Goal: Transaction & Acquisition: Purchase product/service

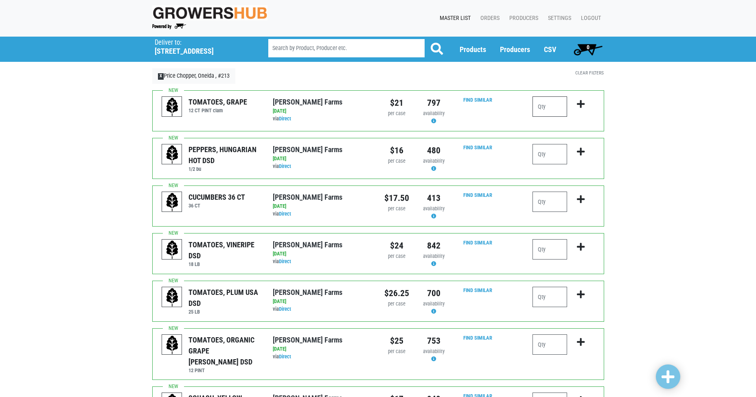
click at [553, 107] on input "number" at bounding box center [549, 106] width 35 height 20
type input "4"
click at [581, 101] on icon "submit" at bounding box center [581, 104] width 8 height 9
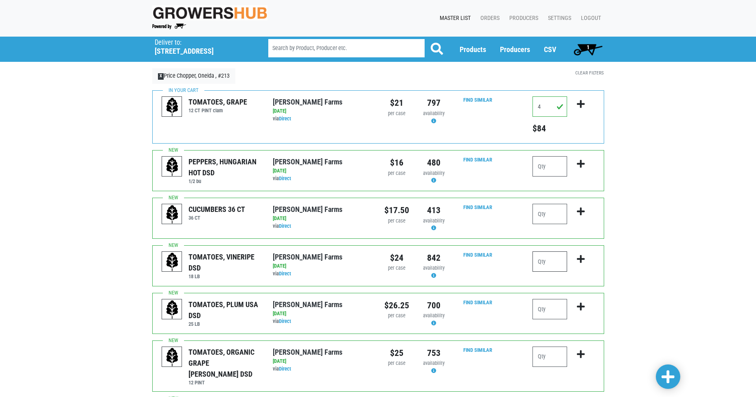
click at [544, 260] on input "number" at bounding box center [549, 261] width 35 height 20
type input "2"
click at [583, 256] on icon "submit" at bounding box center [581, 259] width 8 height 9
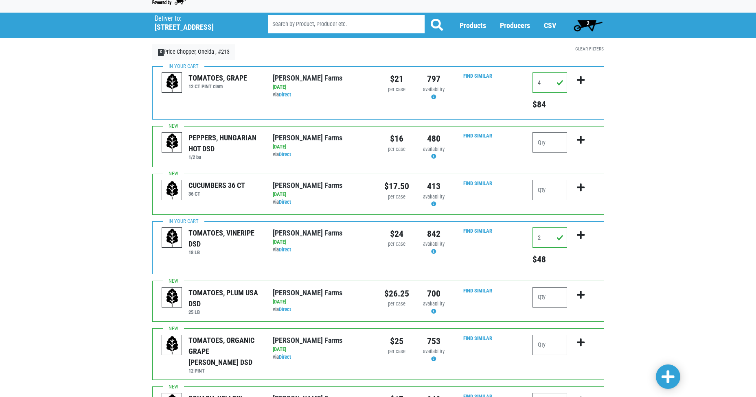
scroll to position [81, 0]
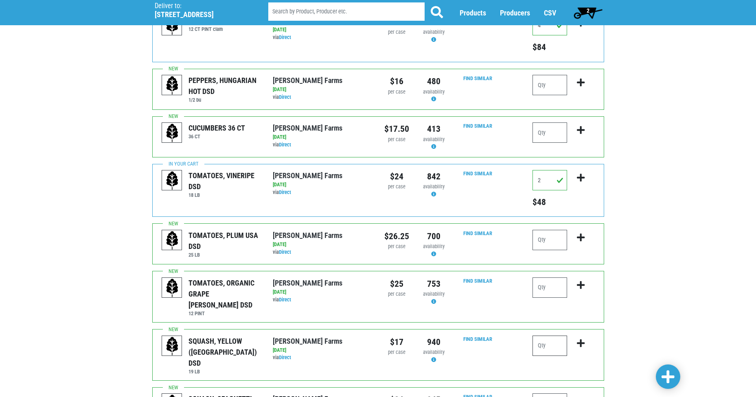
click at [549, 336] on input "number" at bounding box center [549, 346] width 35 height 20
type input "1"
click at [581, 339] on icon "submit" at bounding box center [581, 343] width 8 height 9
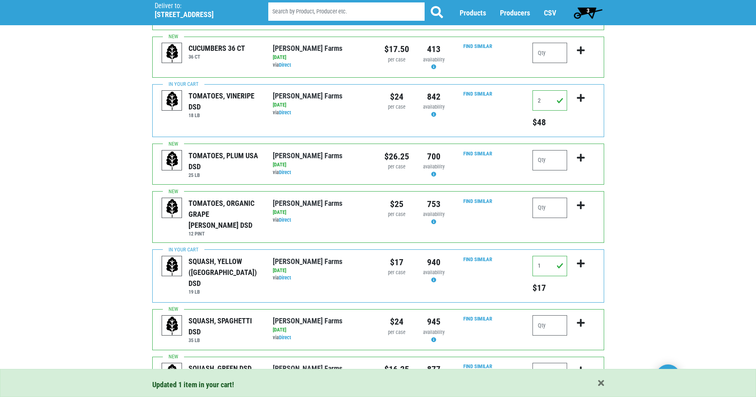
scroll to position [203, 0]
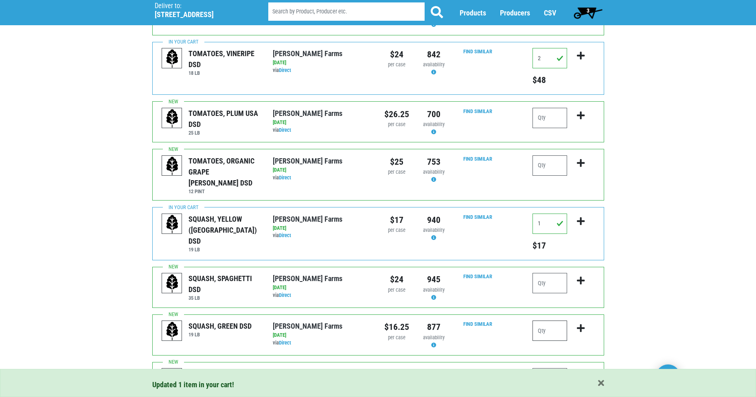
click at [551, 324] on input "number" at bounding box center [549, 331] width 35 height 20
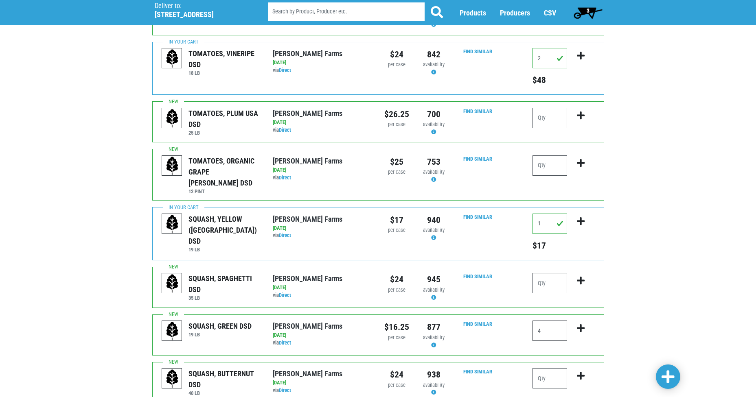
type input "4"
click at [579, 324] on icon "submit" at bounding box center [581, 328] width 8 height 9
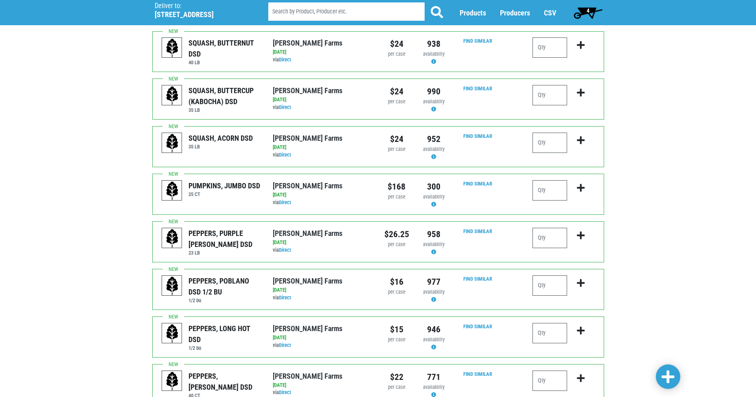
scroll to position [570, 0]
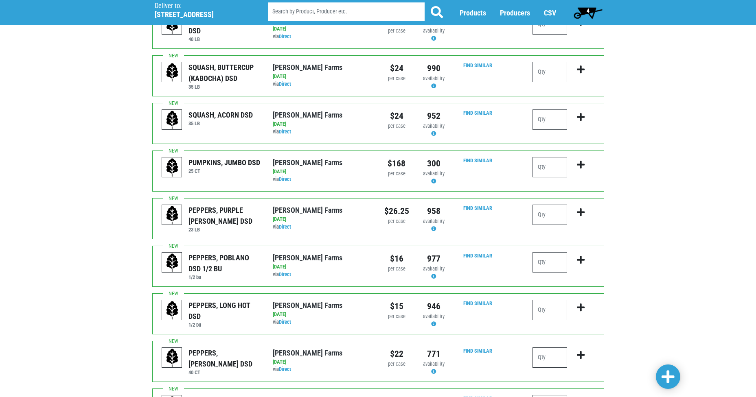
click at [560, 347] on input "number" at bounding box center [549, 357] width 35 height 20
type input "4"
click at [580, 351] on icon "submit" at bounding box center [581, 355] width 8 height 9
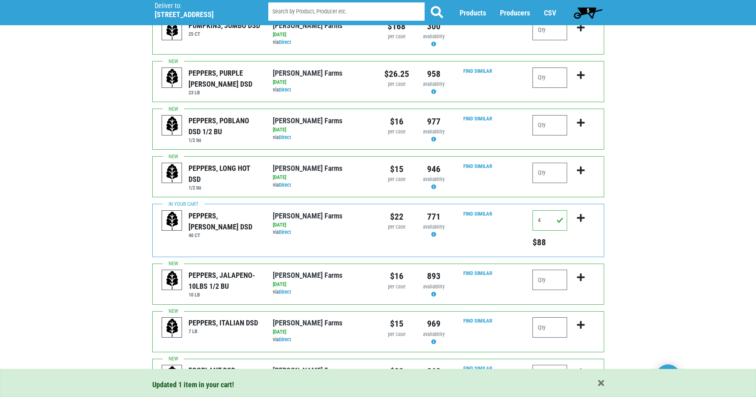
scroll to position [751, 0]
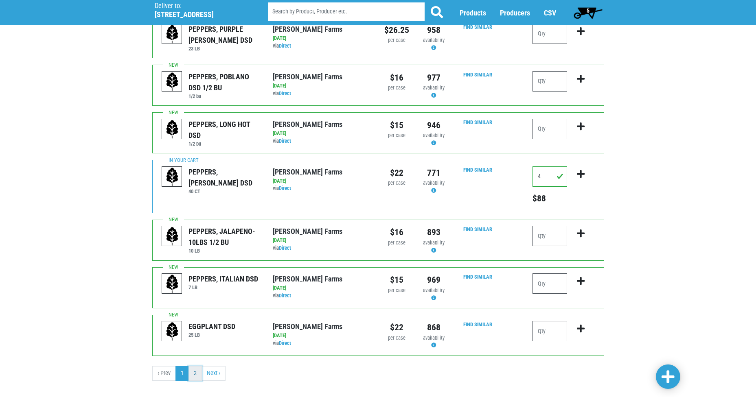
click at [196, 366] on link "2" at bounding box center [194, 373] width 13 height 15
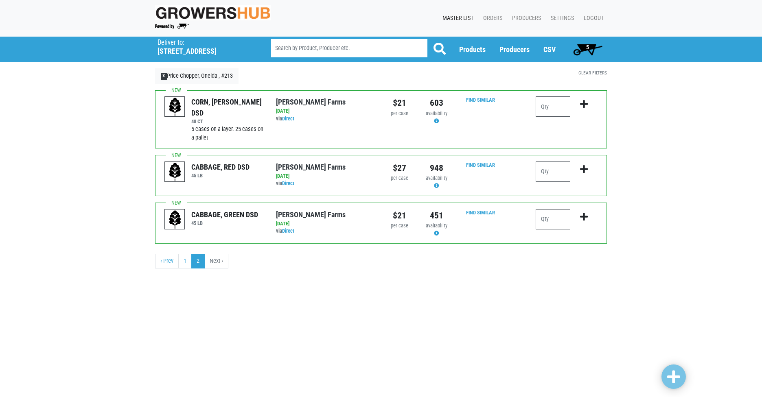
click at [550, 216] on input "number" at bounding box center [552, 219] width 35 height 20
type input "1"
click at [582, 213] on icon "submit" at bounding box center [584, 216] width 8 height 9
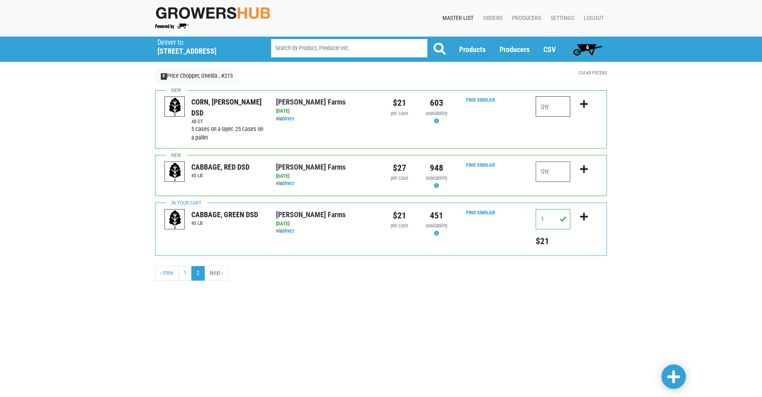
click at [553, 109] on input "number" at bounding box center [552, 106] width 35 height 20
type input "15"
click at [582, 104] on icon "submit" at bounding box center [584, 104] width 8 height 9
click at [587, 43] on span "7" at bounding box center [587, 49] width 36 height 16
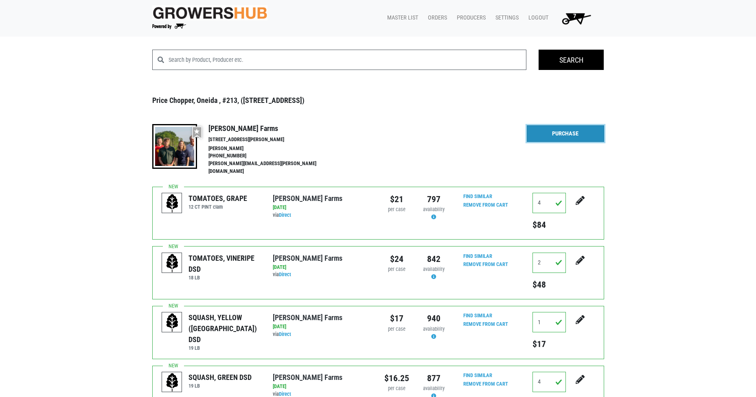
click at [566, 130] on link "Purchase" at bounding box center [565, 133] width 77 height 17
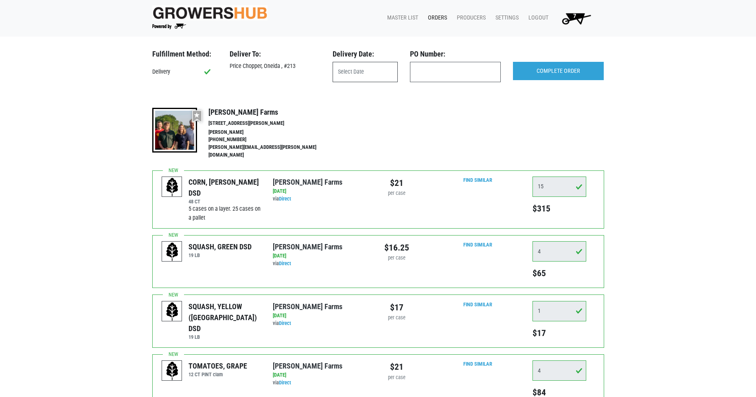
click at [368, 76] on input "text" at bounding box center [364, 72] width 65 height 20
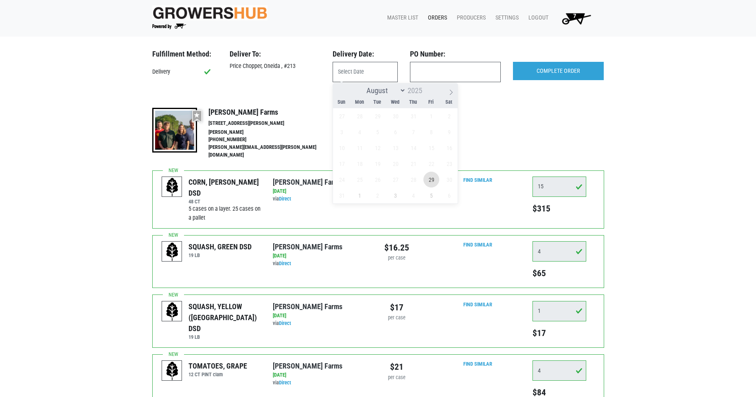
click at [428, 178] on span "29" at bounding box center [431, 180] width 16 height 16
type input "[DATE]"
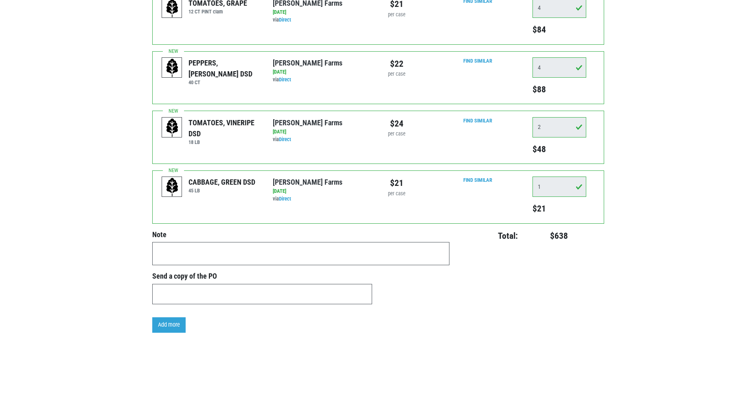
scroll to position [363, 0]
click at [169, 244] on textarea at bounding box center [300, 253] width 297 height 23
type textarea "c"
click at [315, 246] on textarea "Can you leave the corn on the pallet? it's easier for us. Thank You!" at bounding box center [300, 253] width 297 height 23
type textarea "Can you leave the corn on the pallet? it's easier for us. Thank You!"
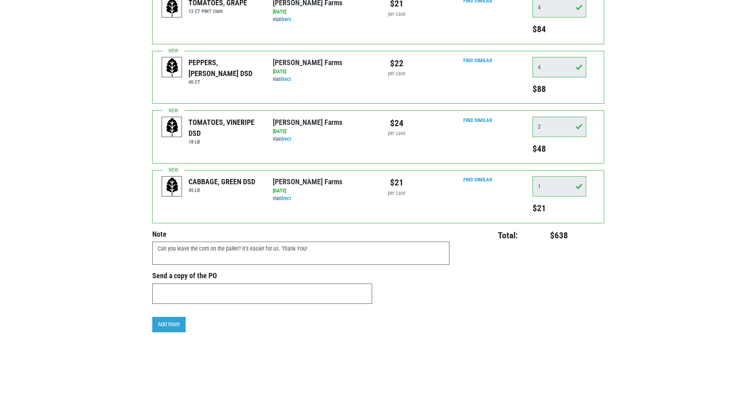
click at [26, 298] on div "Fulfillment Method: Delivery Deliver To: Price Chopper, Oneida , #213 Delivery …" at bounding box center [378, 45] width 756 height 718
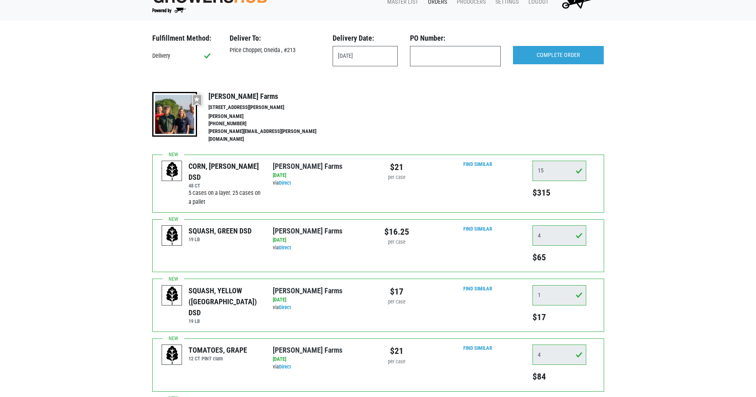
scroll to position [0, 0]
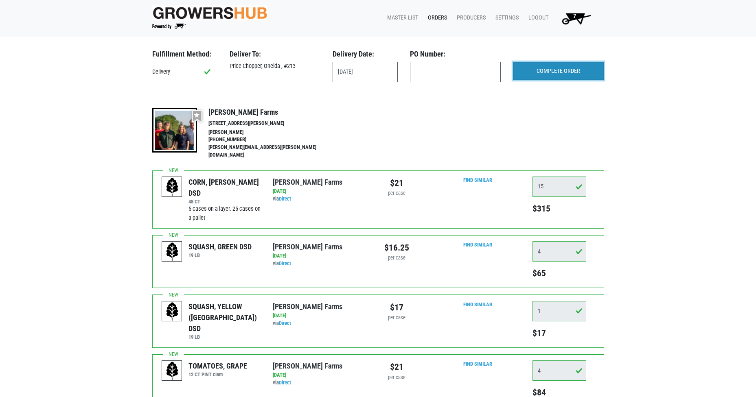
click at [546, 67] on input "COMPLETE ORDER" at bounding box center [558, 71] width 91 height 19
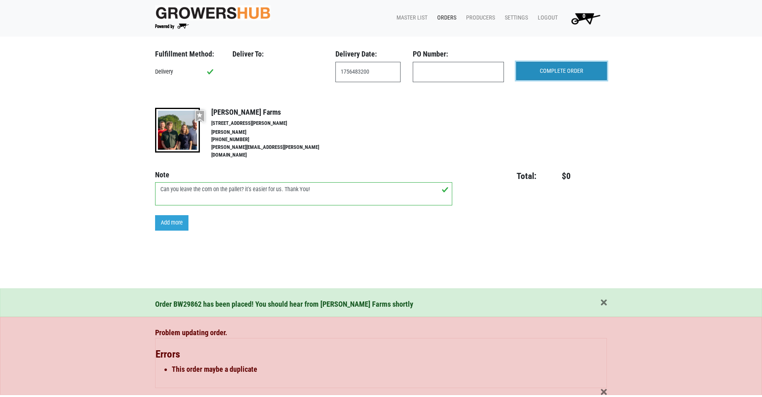
click at [546, 68] on input "COMPLETE ORDER" at bounding box center [561, 71] width 91 height 19
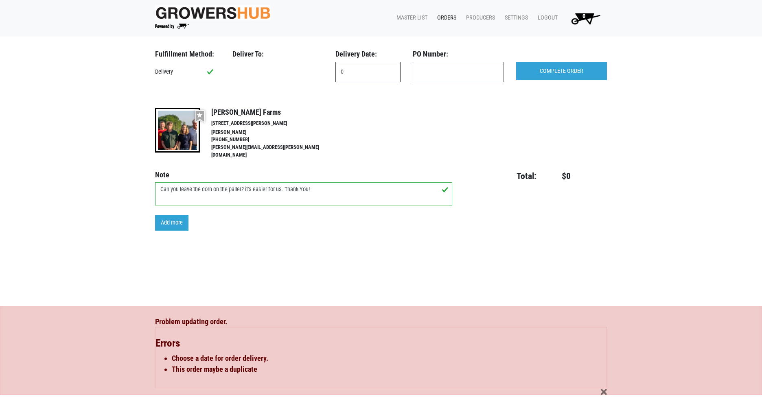
click at [357, 72] on input "0" at bounding box center [367, 72] width 65 height 20
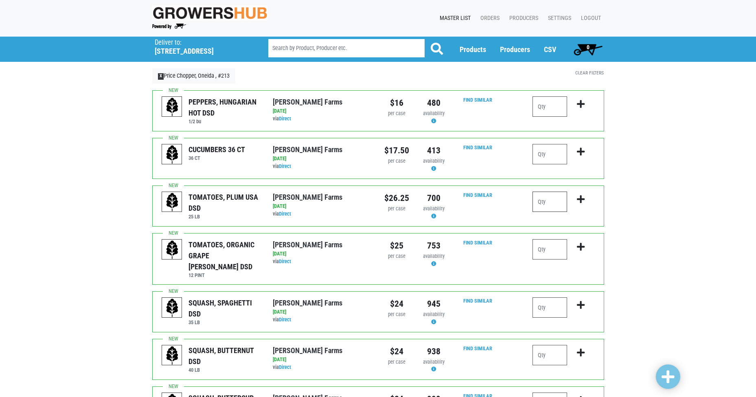
click at [547, 203] on input "number" at bounding box center [549, 202] width 35 height 20
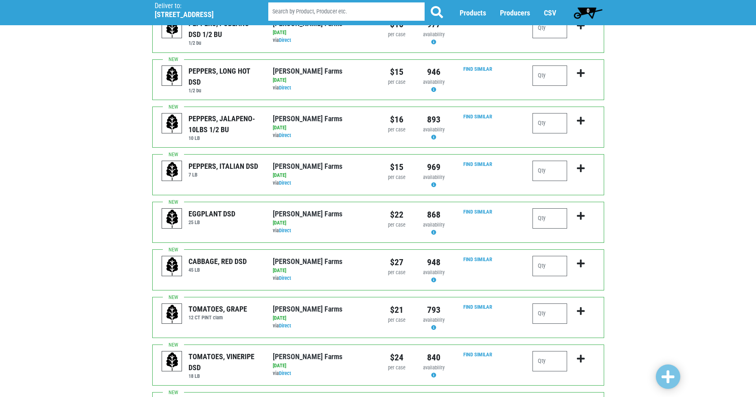
scroll to position [570, 0]
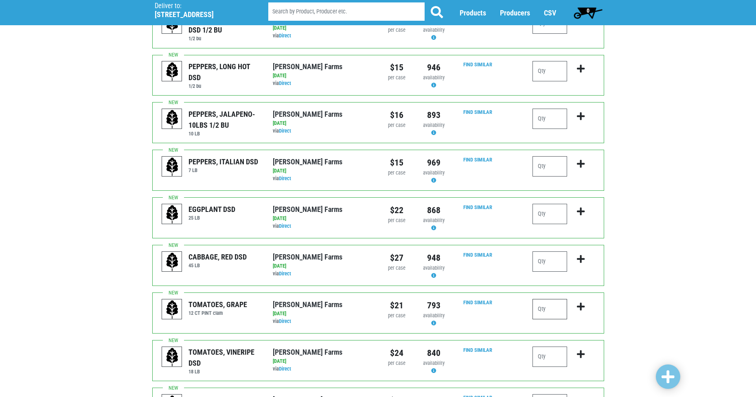
click at [541, 299] on input "number" at bounding box center [549, 309] width 35 height 20
type input "4"
click at [579, 302] on icon "submit" at bounding box center [581, 306] width 8 height 9
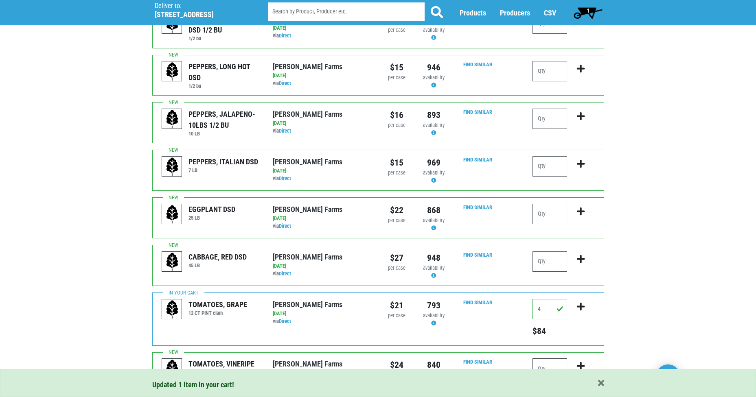
click at [558, 358] on input "number" at bounding box center [549, 368] width 35 height 20
type input "2"
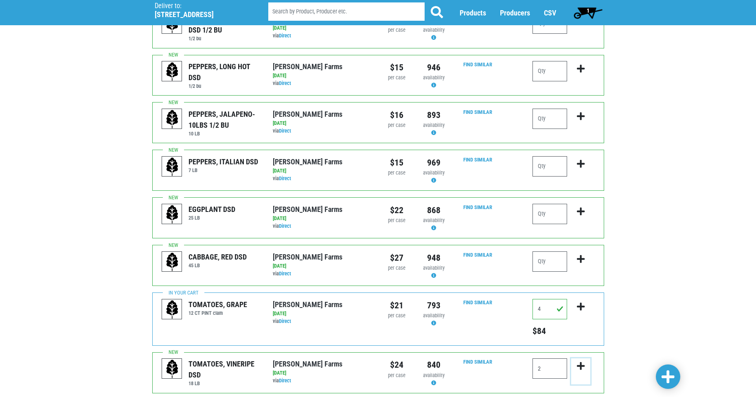
click at [581, 362] on icon "submit" at bounding box center [581, 366] width 8 height 9
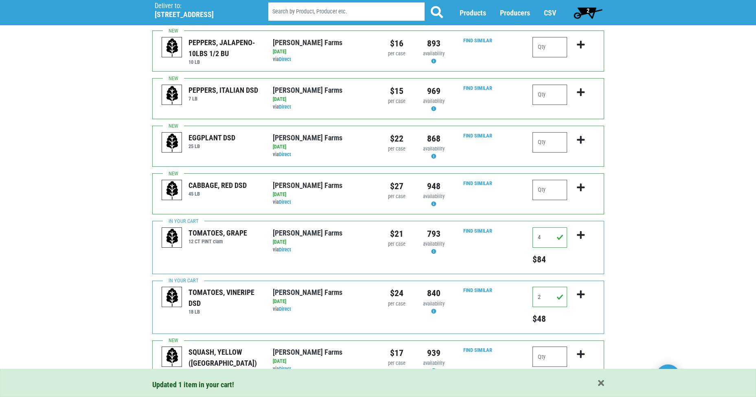
scroll to position [692, 0]
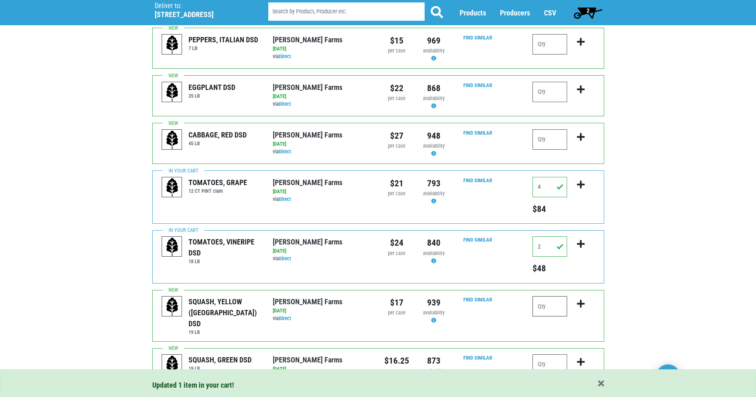
click at [557, 296] on input "number" at bounding box center [549, 306] width 35 height 20
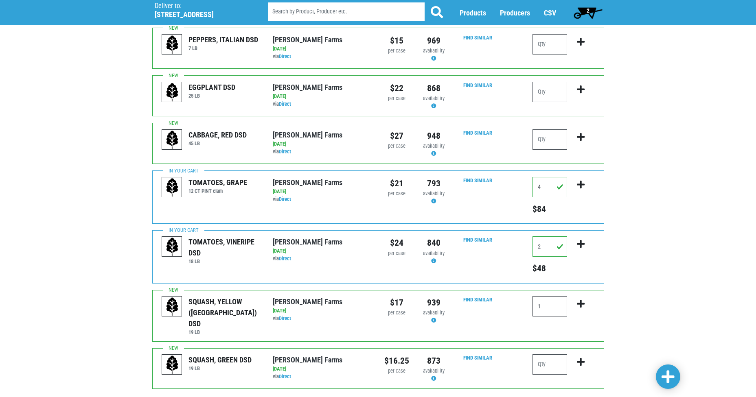
type input "1"
click at [581, 299] on icon "submit" at bounding box center [581, 303] width 8 height 9
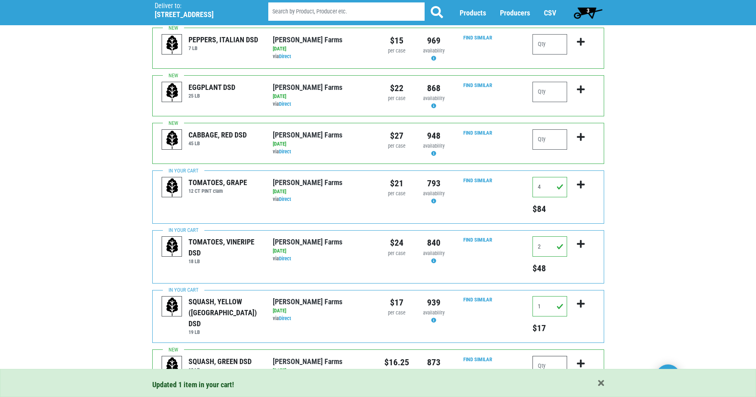
click at [544, 358] on input "number" at bounding box center [549, 366] width 35 height 20
type input "4"
click at [580, 359] on icon "submit" at bounding box center [581, 363] width 8 height 9
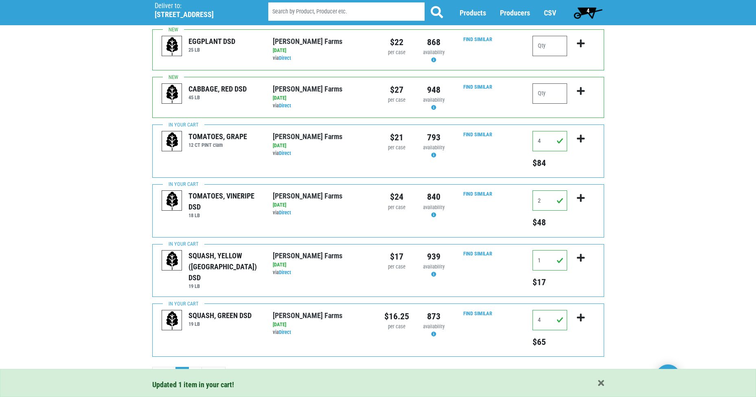
scroll to position [739, 0]
click at [195, 366] on link "2" at bounding box center [194, 373] width 13 height 15
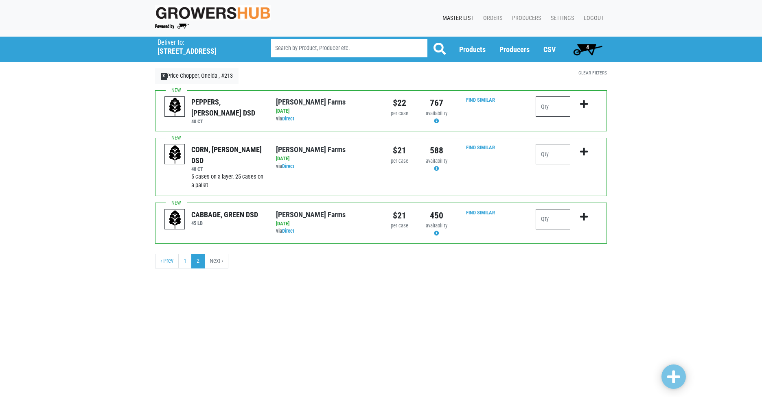
click at [548, 109] on input "number" at bounding box center [552, 106] width 35 height 20
type input "4"
click at [578, 103] on button "submit" at bounding box center [583, 109] width 19 height 26
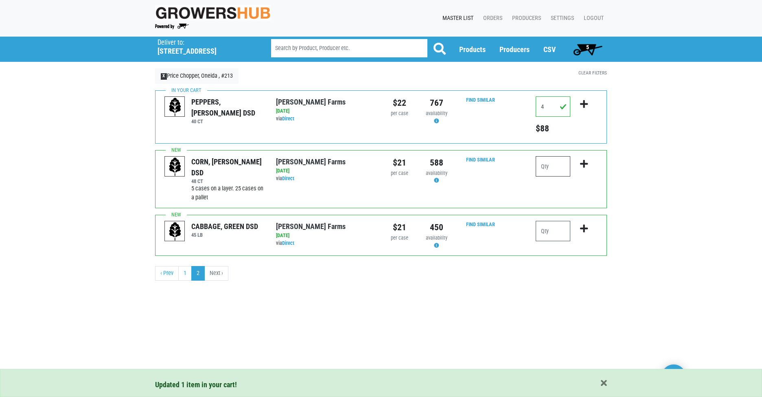
click at [553, 165] on input "number" at bounding box center [552, 166] width 35 height 20
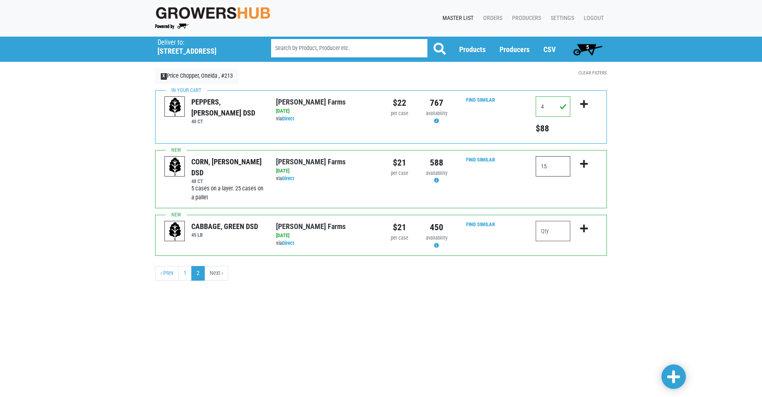
type input "15"
click at [581, 167] on icon "submit" at bounding box center [584, 164] width 8 height 9
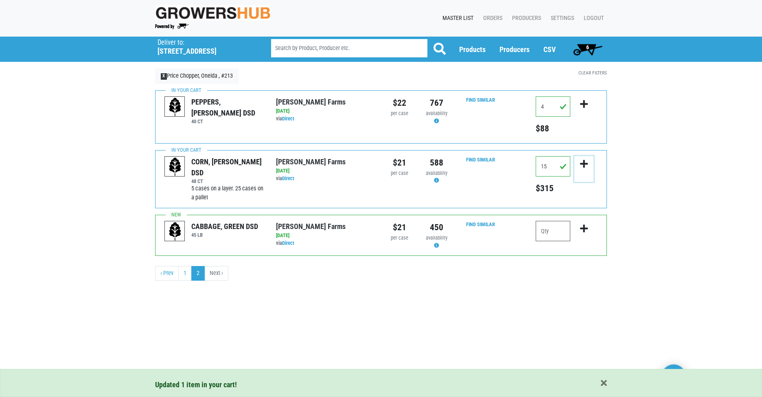
click at [585, 162] on icon "submit" at bounding box center [584, 164] width 8 height 9
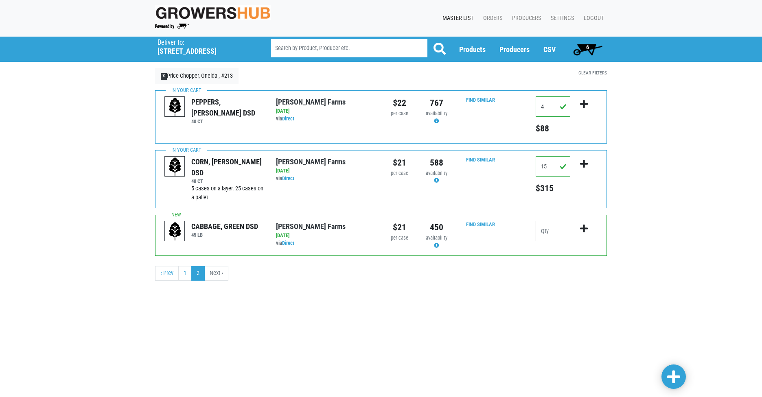
click at [547, 227] on input "number" at bounding box center [552, 231] width 35 height 20
type input "1"
click at [584, 225] on icon "submit" at bounding box center [584, 228] width 8 height 9
click at [584, 44] on span "7" at bounding box center [587, 49] width 36 height 16
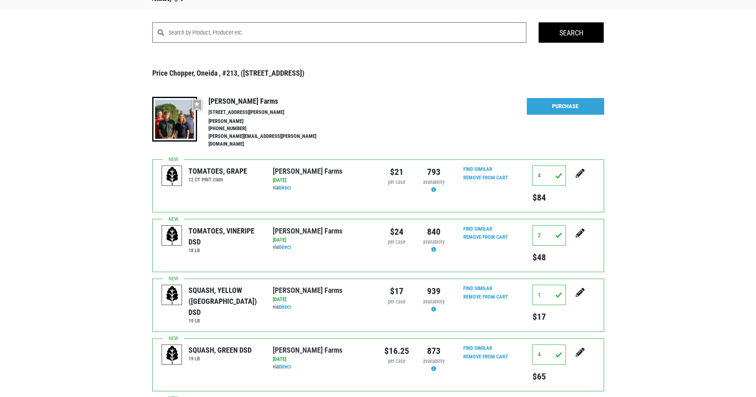
scroll to position [26, 0]
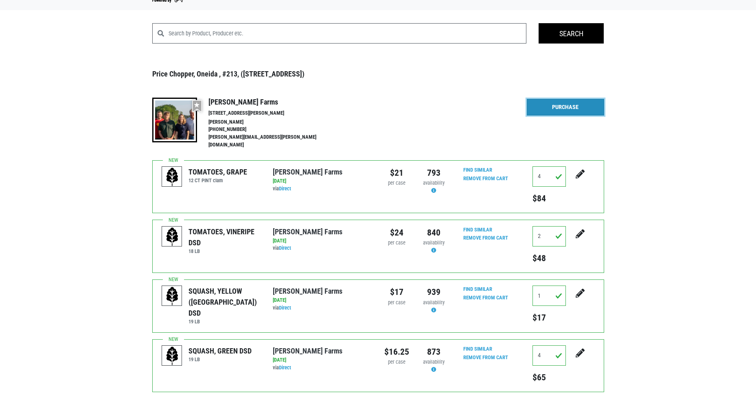
click at [573, 107] on link "Purchase" at bounding box center [565, 107] width 77 height 17
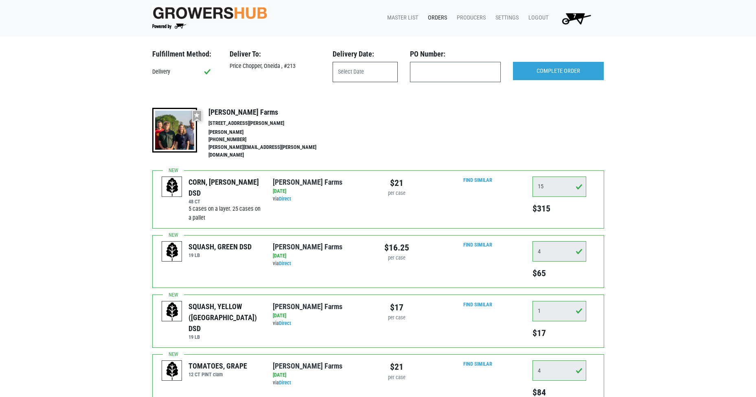
click at [367, 78] on input "text" at bounding box center [364, 72] width 65 height 20
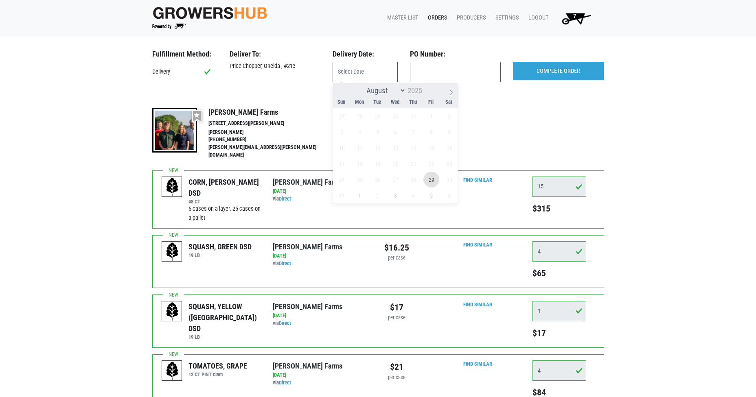
click at [432, 181] on span "29" at bounding box center [431, 180] width 16 height 16
type input "[DATE]"
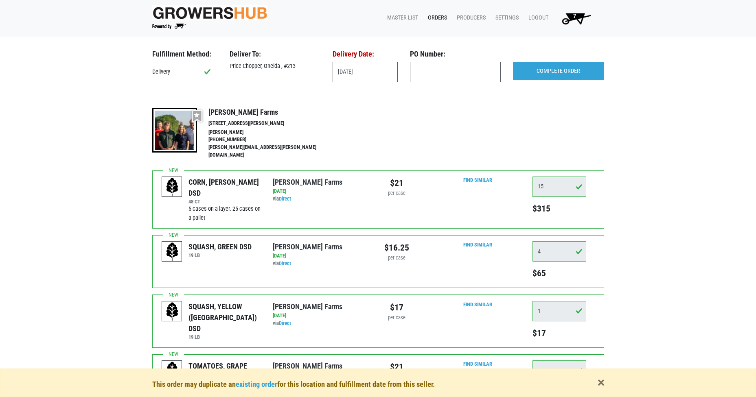
click at [439, 16] on link "Orders" at bounding box center [435, 17] width 29 height 15
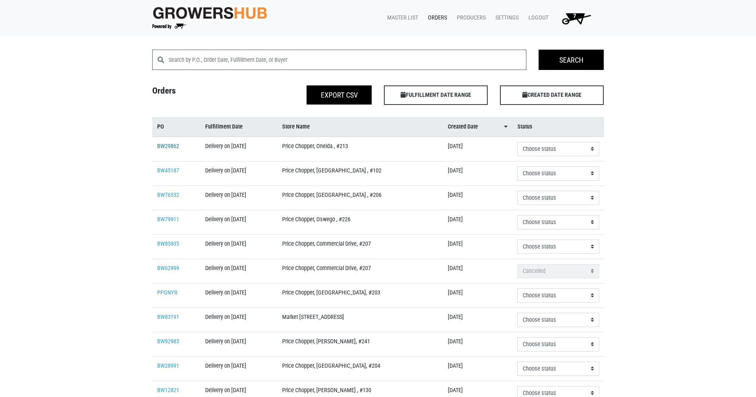
click at [171, 146] on link "BW29862" at bounding box center [168, 146] width 22 height 7
